Goal: Communication & Community: Answer question/provide support

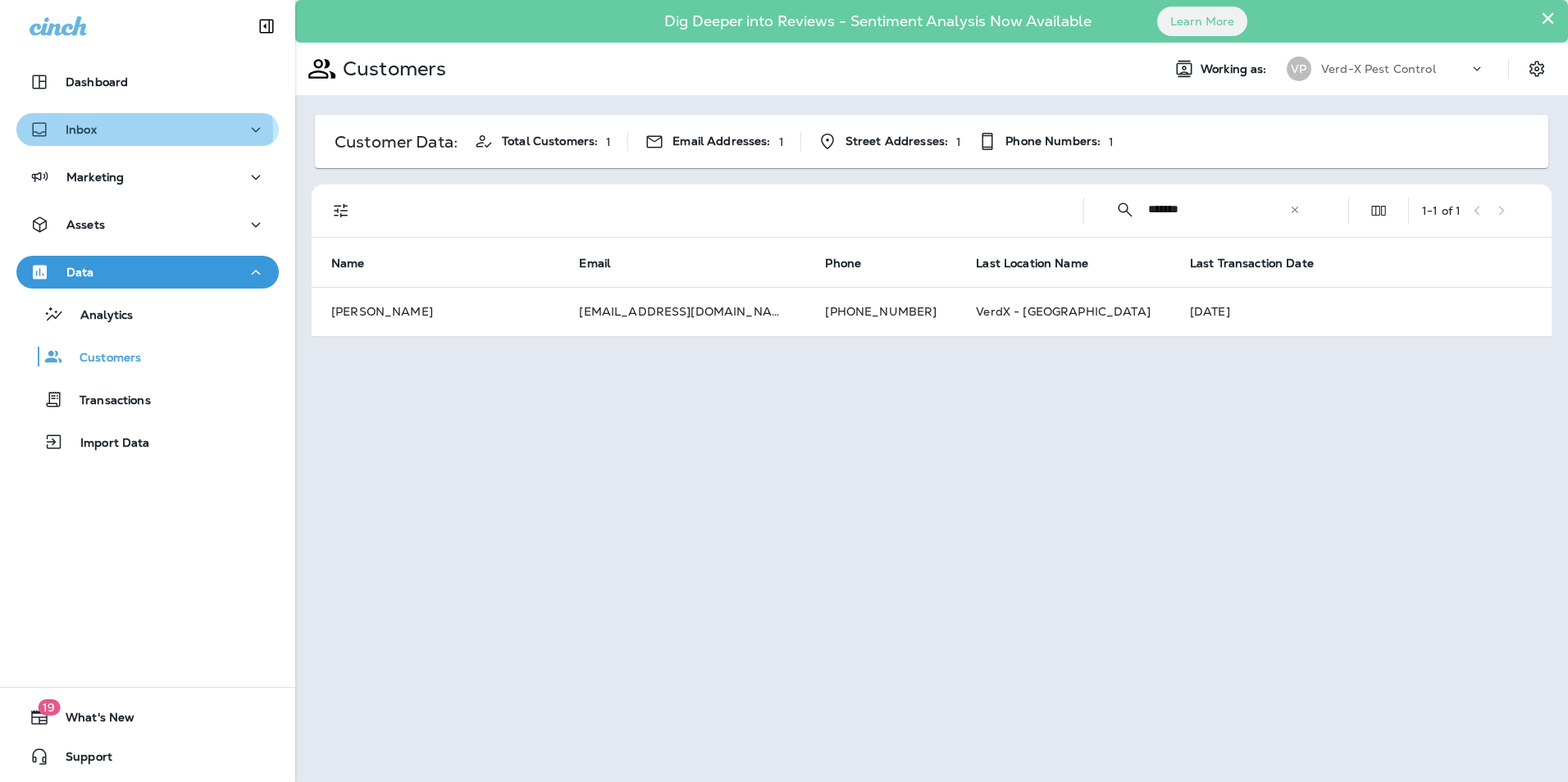
click at [97, 133] on div "Inbox" at bounding box center [147, 130] width 236 height 21
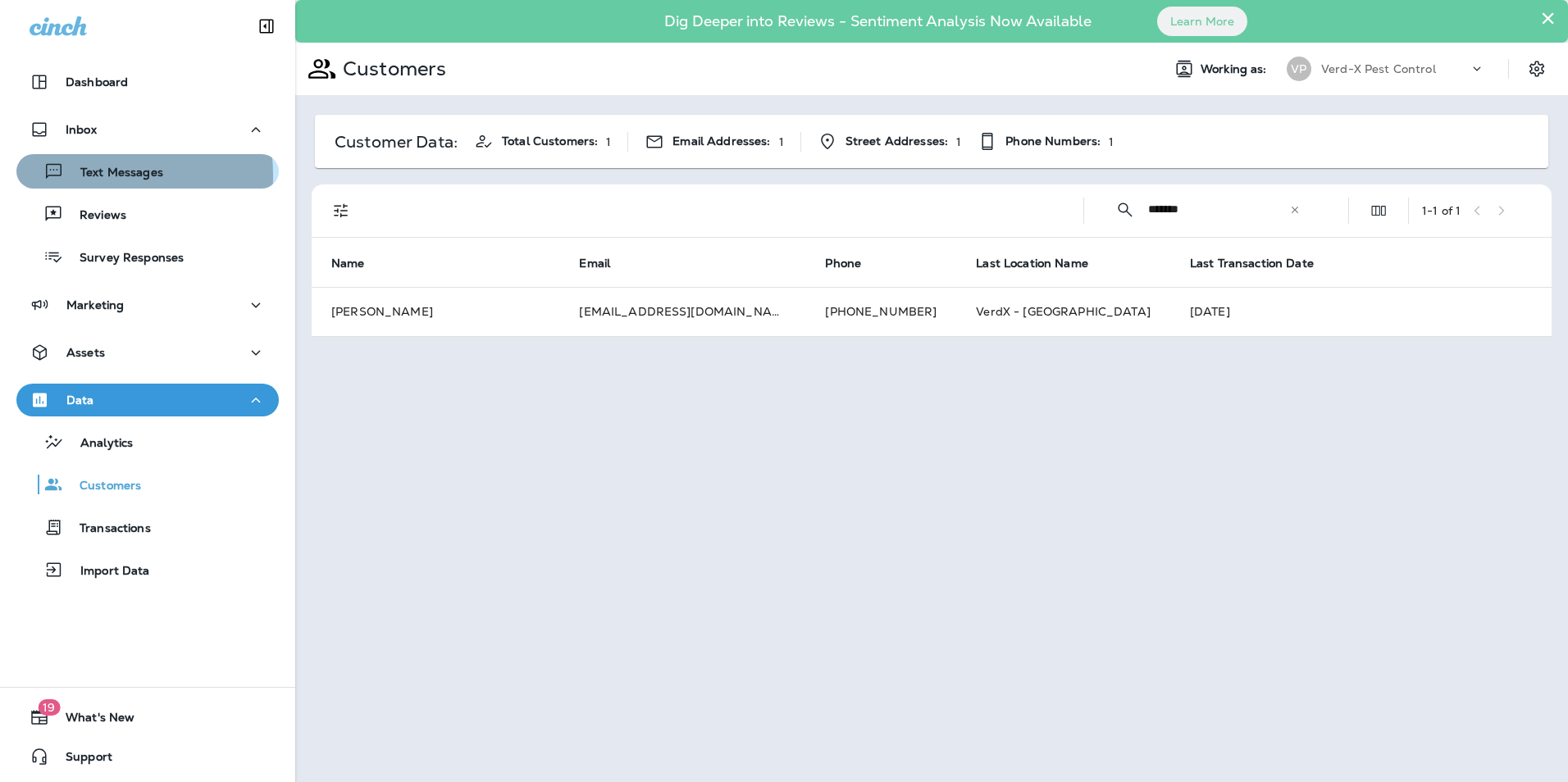
click at [91, 176] on p "Text Messages" at bounding box center [113, 173] width 99 height 16
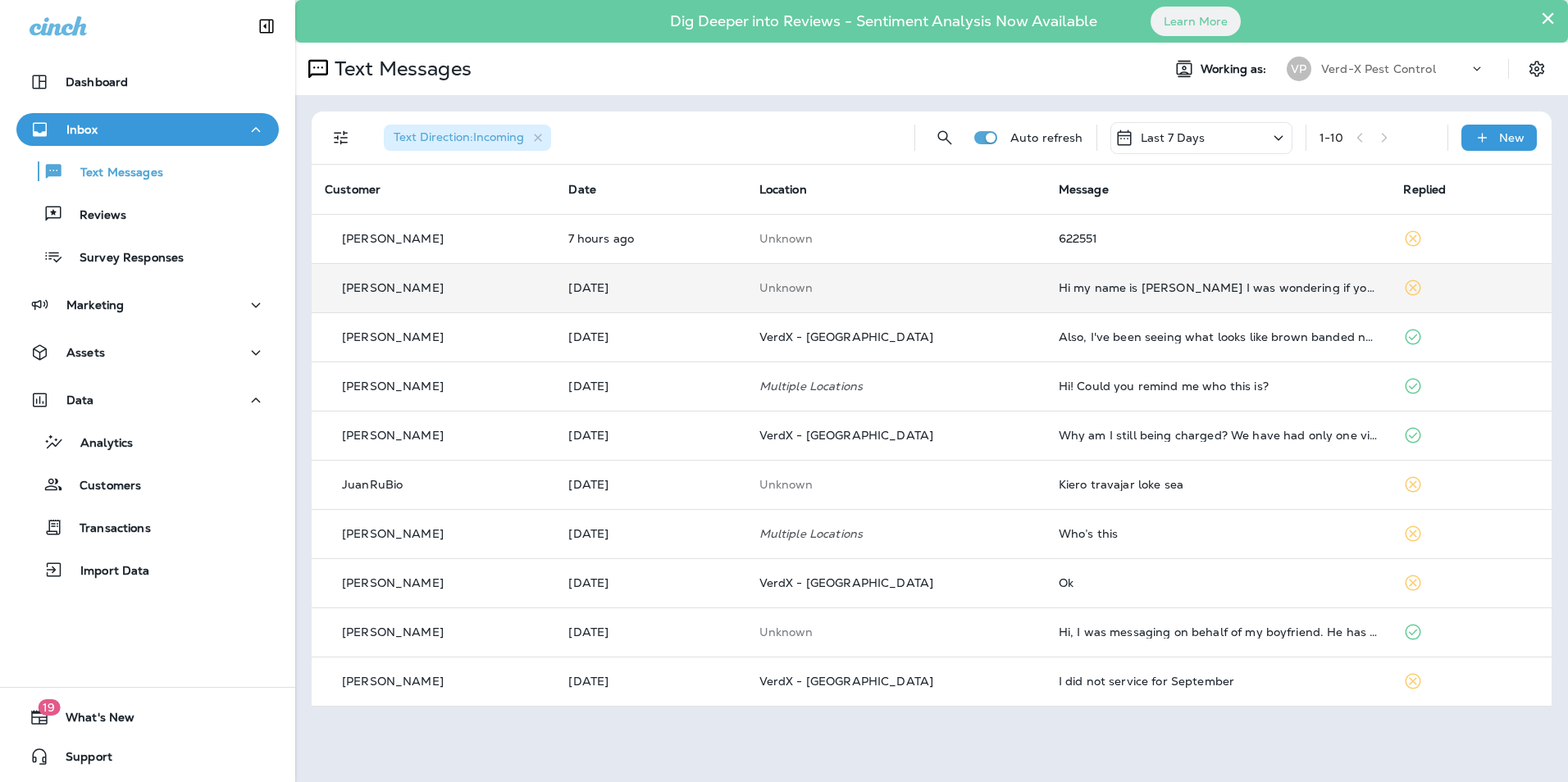
click at [1064, 298] on td "Hi my name is [PERSON_NAME] I was wondering if you are hiring? I am Class 7 cer…" at bounding box center [1218, 288] width 345 height 49
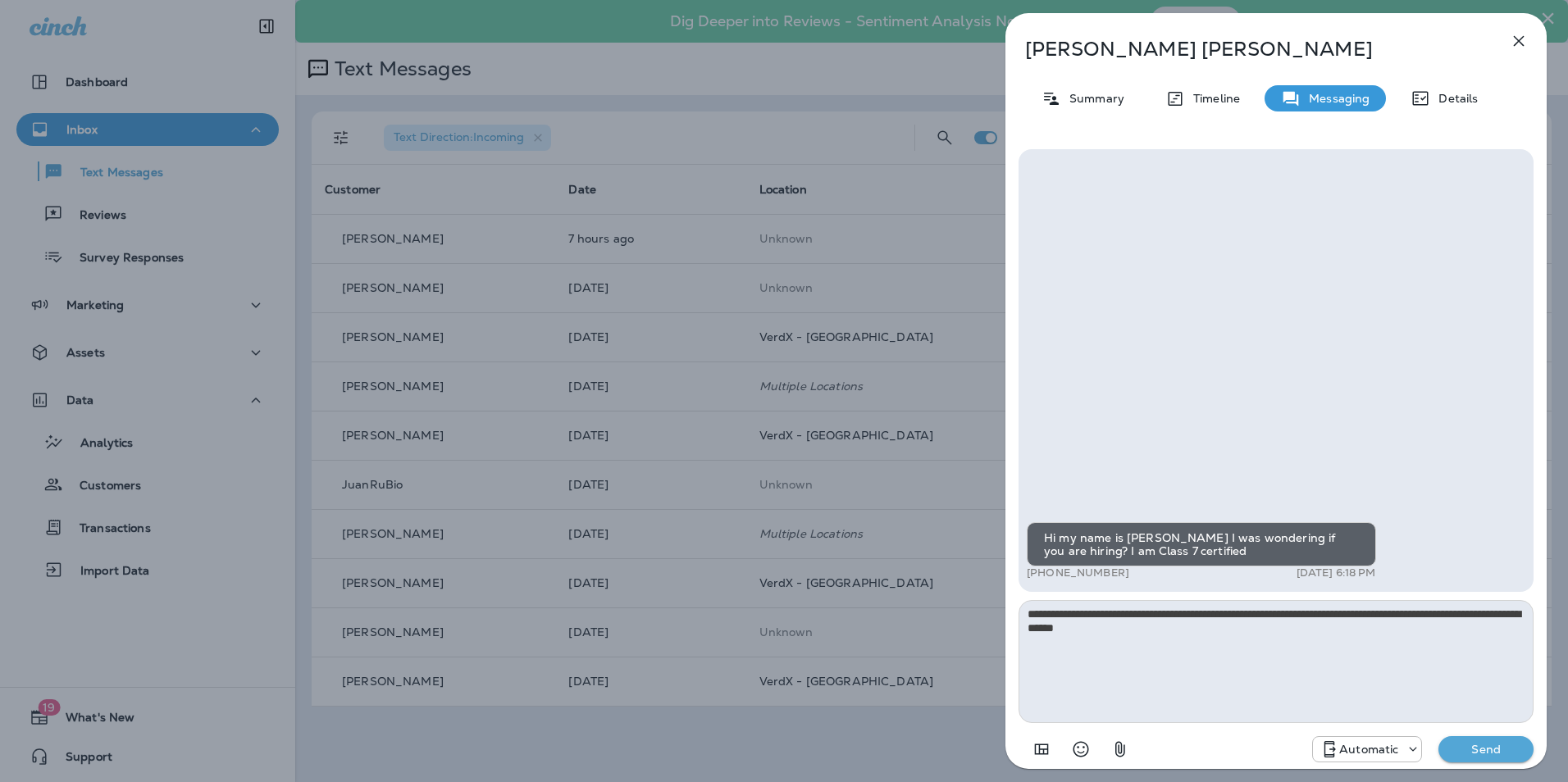
type textarea "**********"
click at [1485, 749] on p "Send" at bounding box center [1486, 748] width 69 height 15
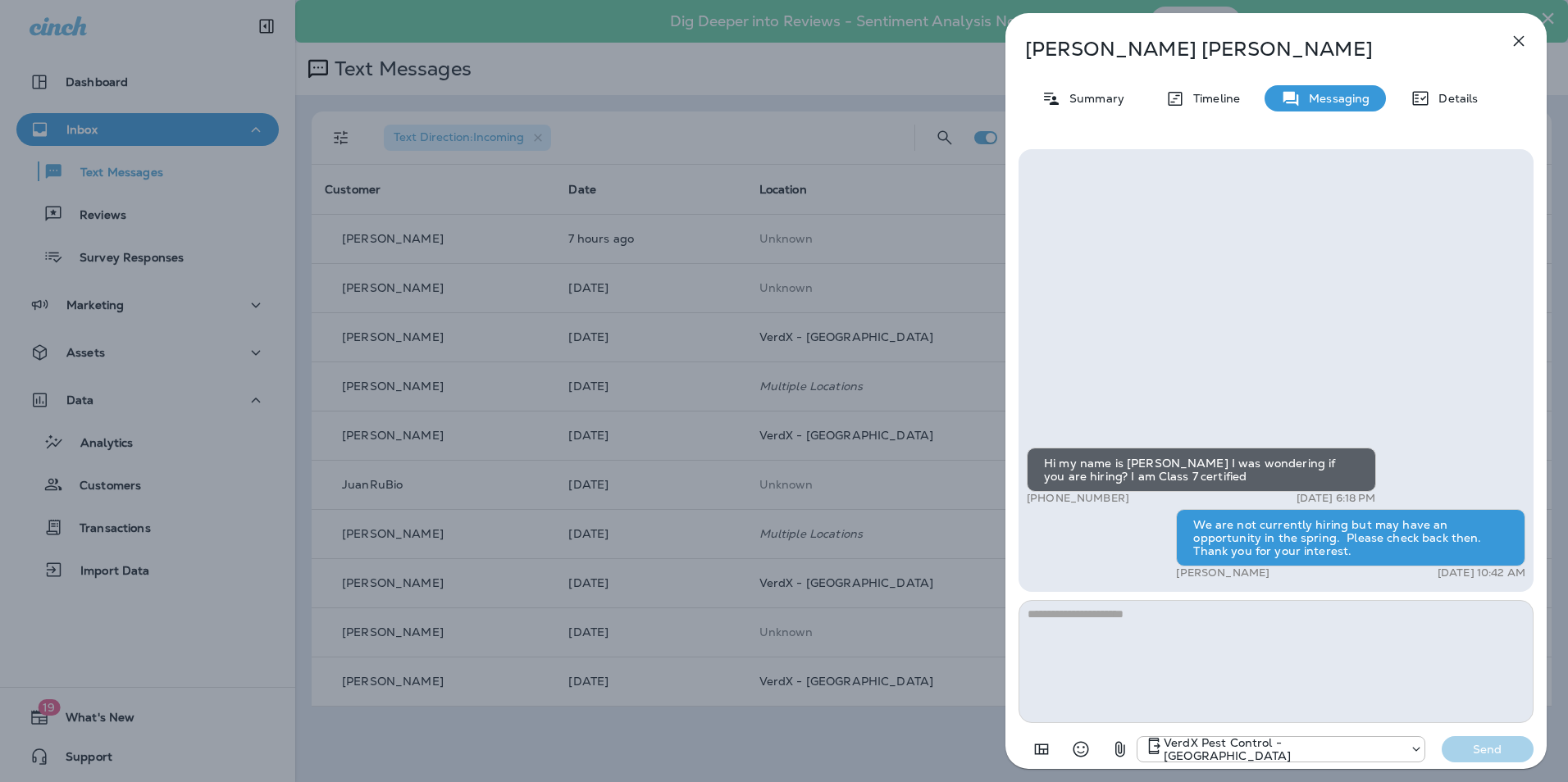
click at [1517, 45] on icon "button" at bounding box center [1518, 40] width 20 height 20
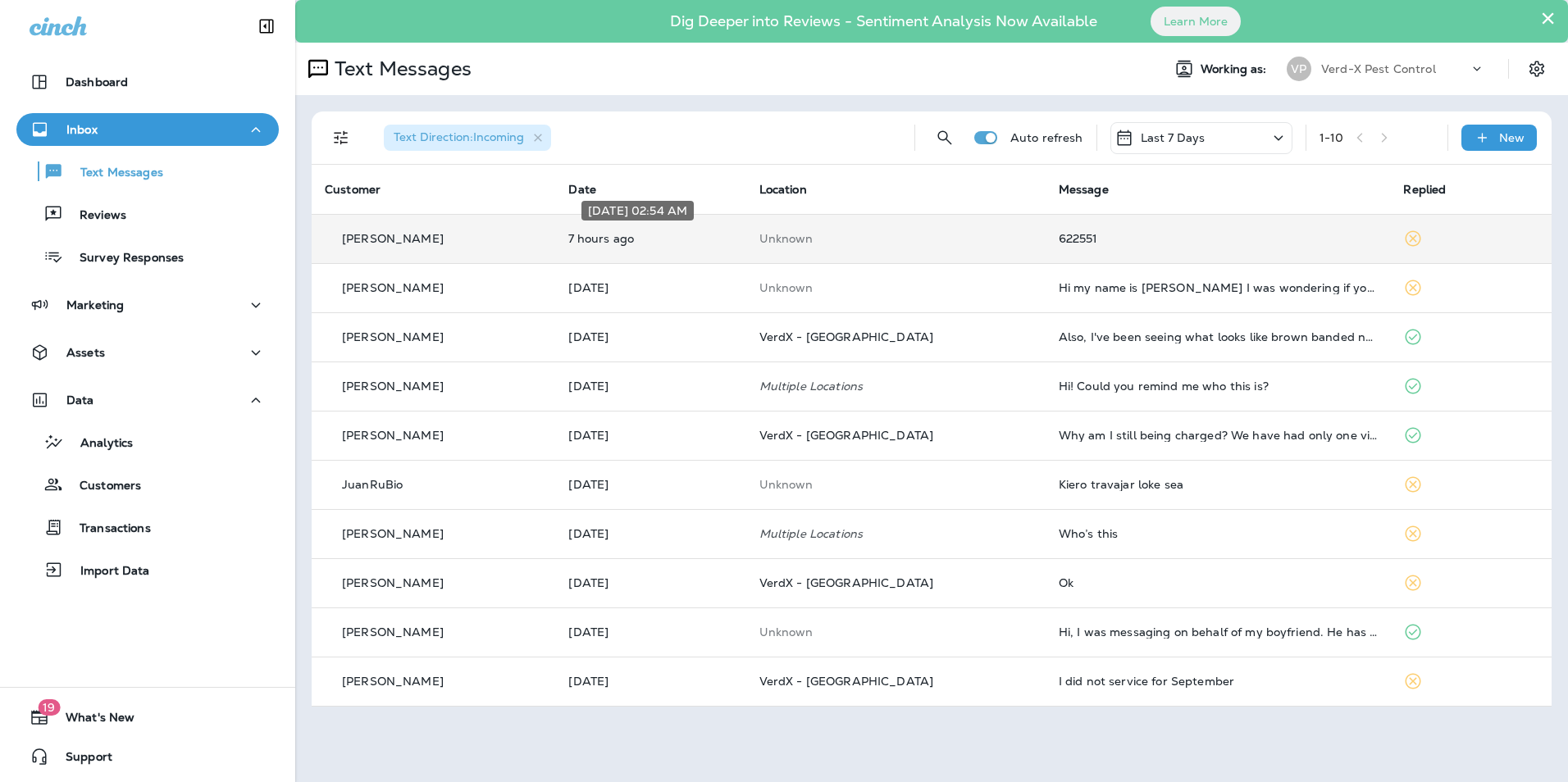
click at [715, 245] on p "7 hours ago" at bounding box center [650, 238] width 164 height 13
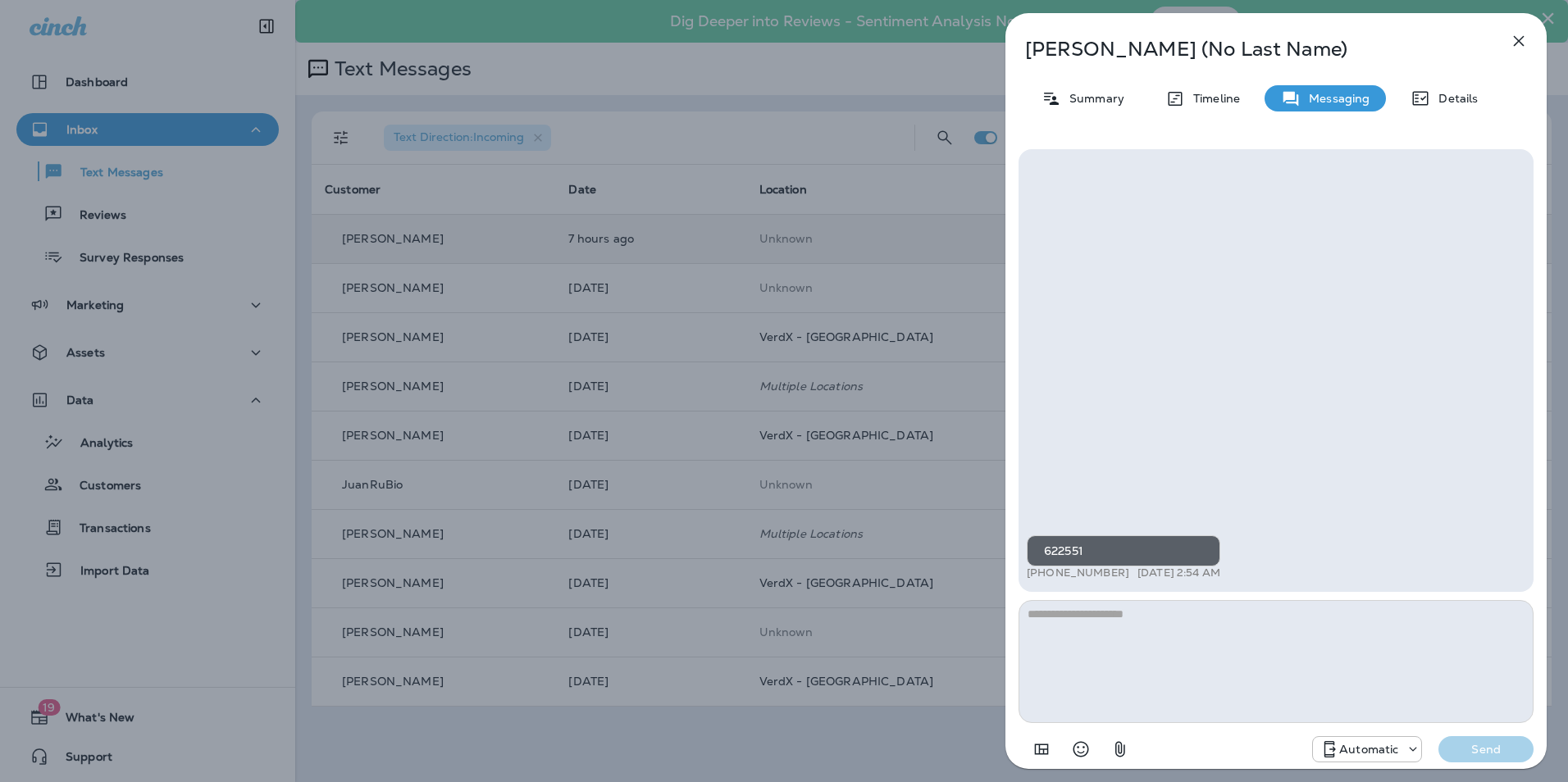
click at [688, 281] on div "[PERSON_NAME] (No Last Name) Summary Timeline Messaging Details 622551 +1 (502)…" at bounding box center [784, 391] width 1568 height 782
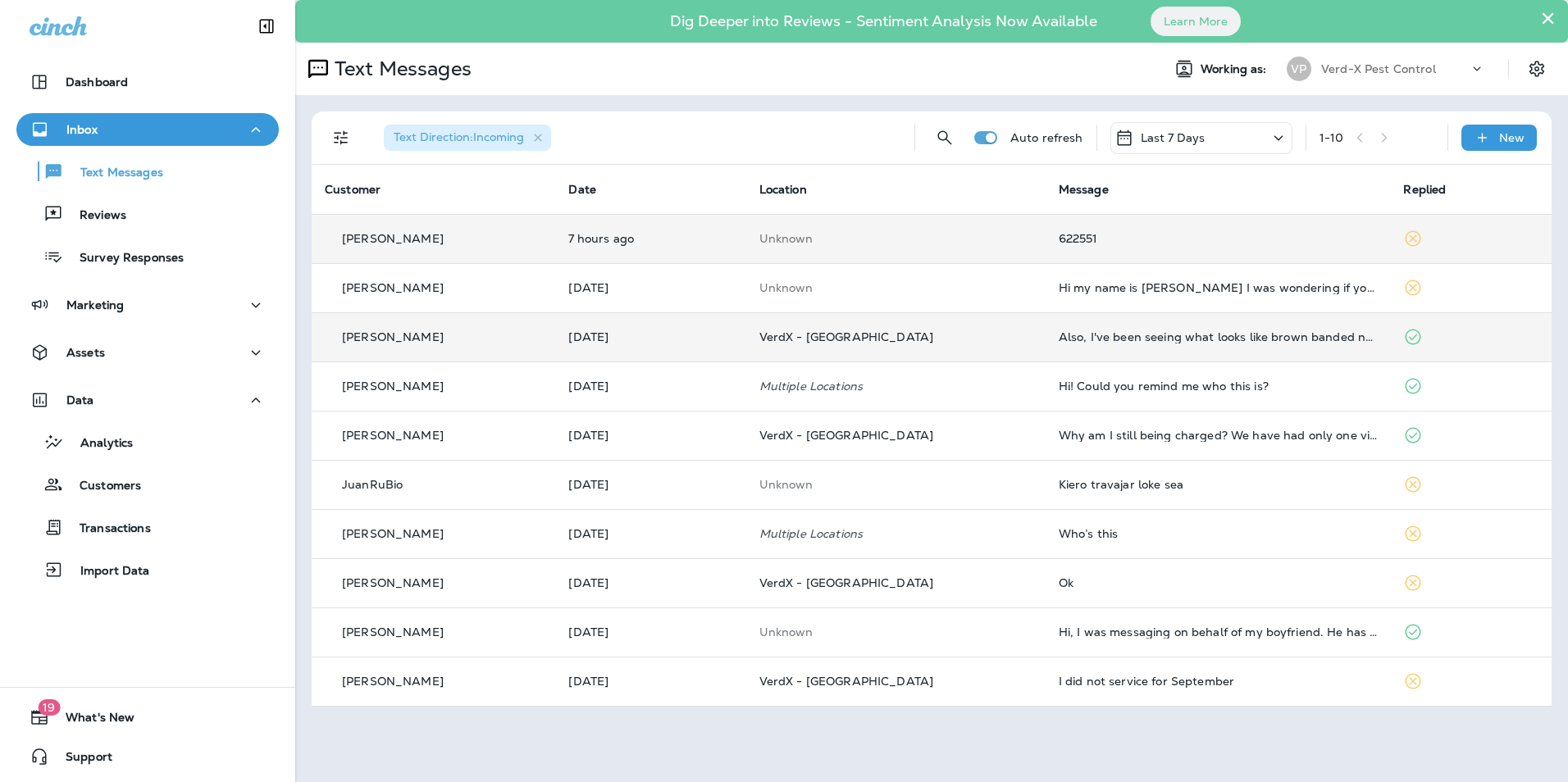
click at [688, 320] on td "[DATE]" at bounding box center [650, 337] width 190 height 49
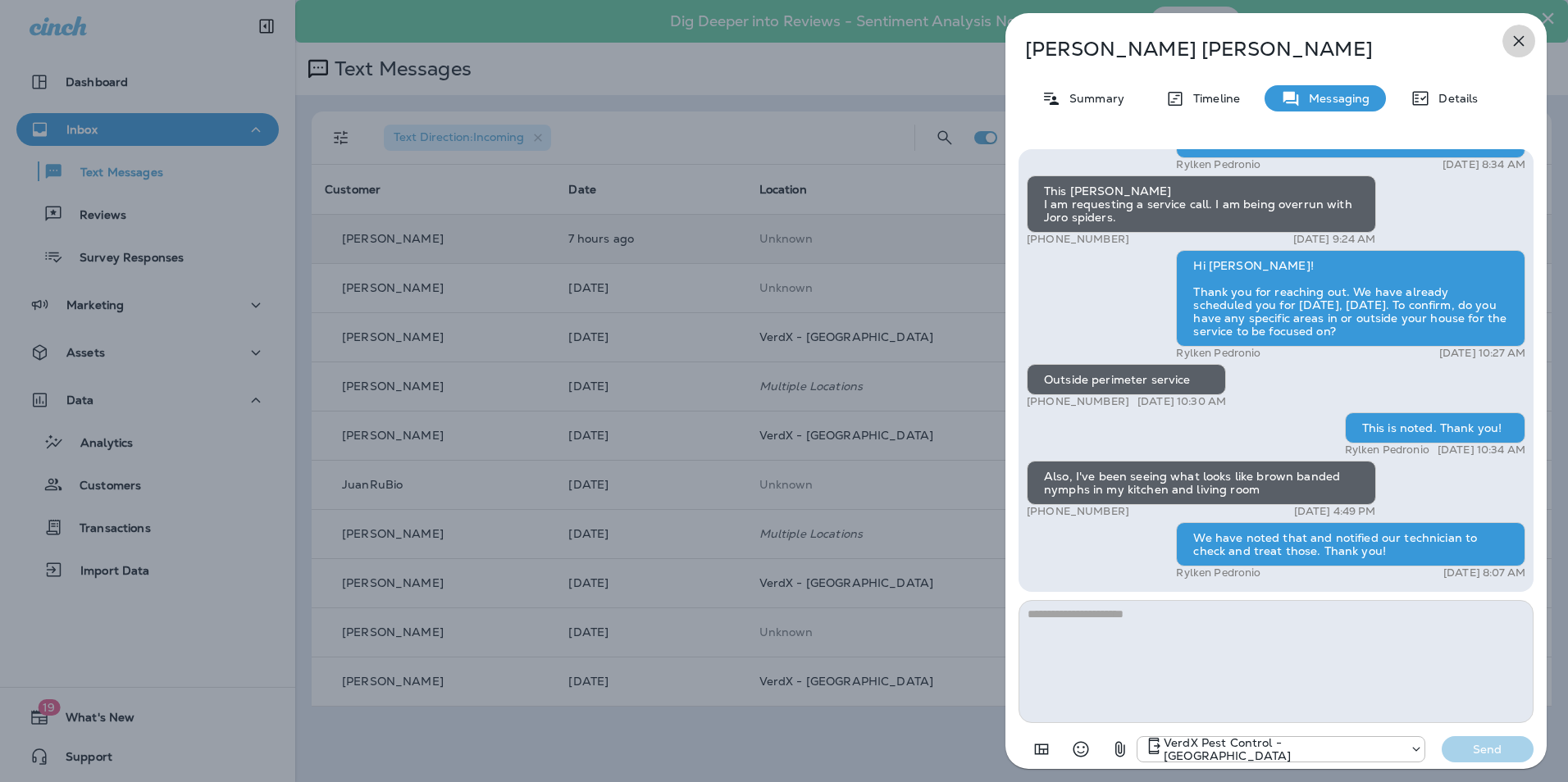
click at [1525, 41] on icon "button" at bounding box center [1518, 40] width 20 height 20
